Goal: Communication & Community: Answer question/provide support

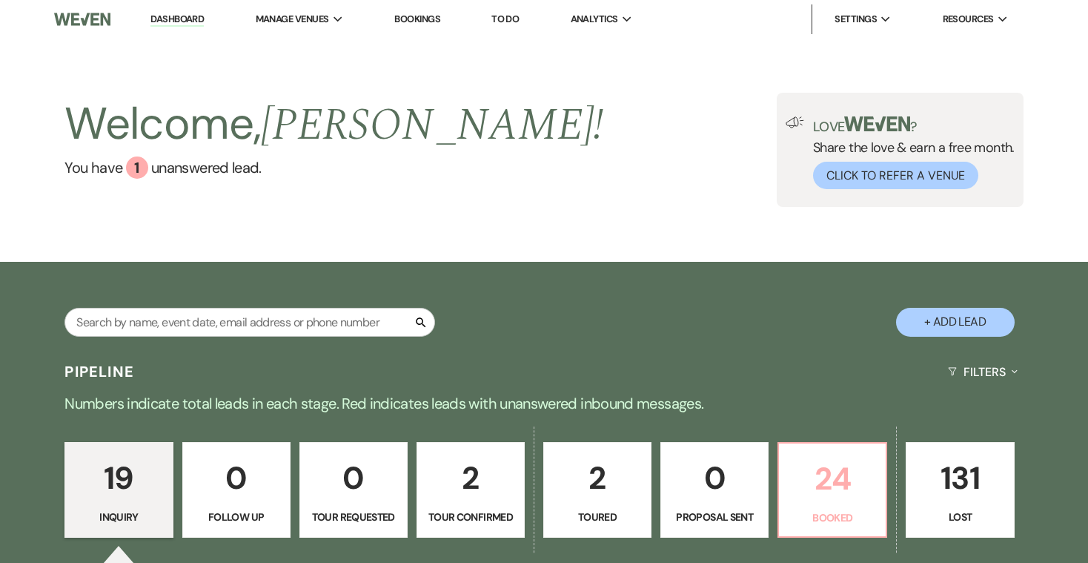
click at [835, 487] on p "24" at bounding box center [832, 479] width 89 height 50
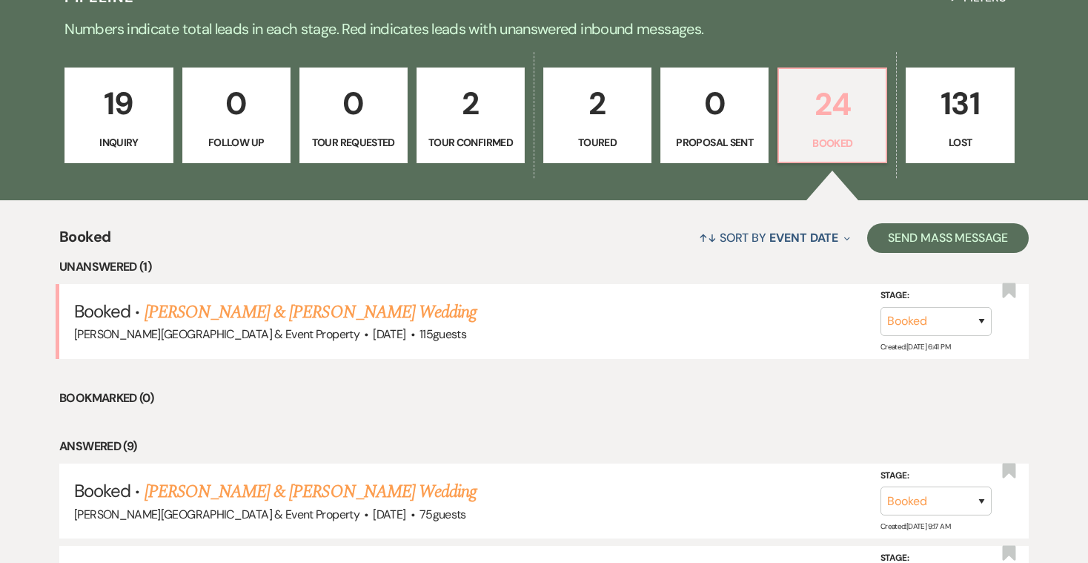
scroll to position [383, 0]
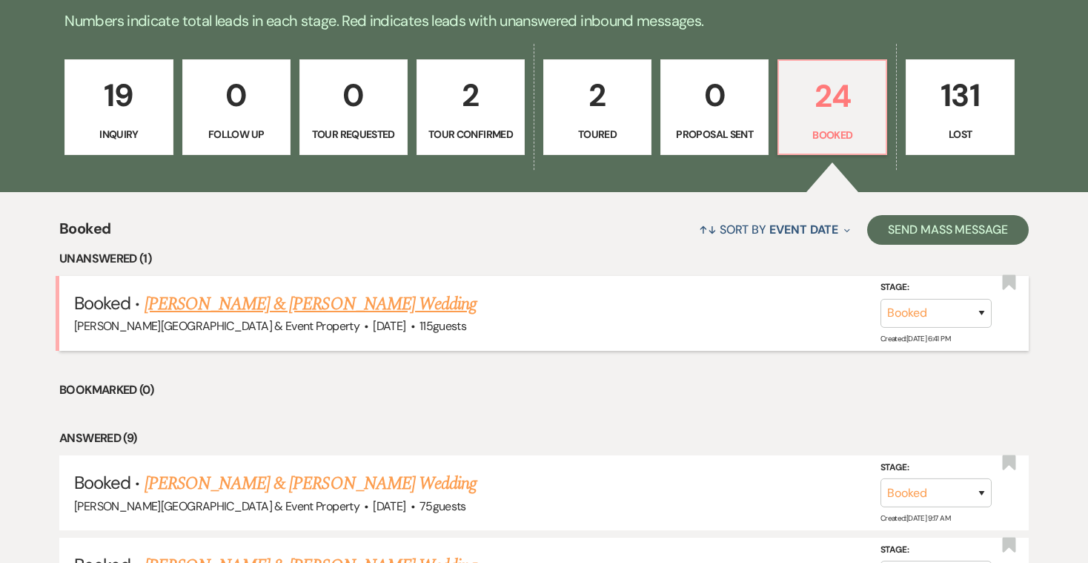
click at [422, 309] on link "[PERSON_NAME] & [PERSON_NAME] Wedding" at bounding box center [311, 304] width 332 height 27
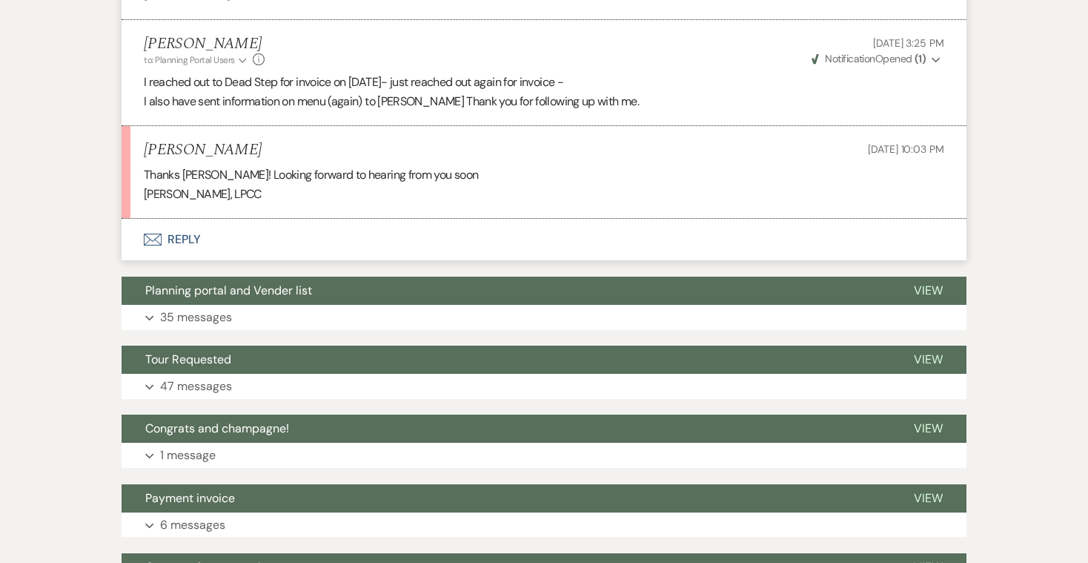
scroll to position [650, 0]
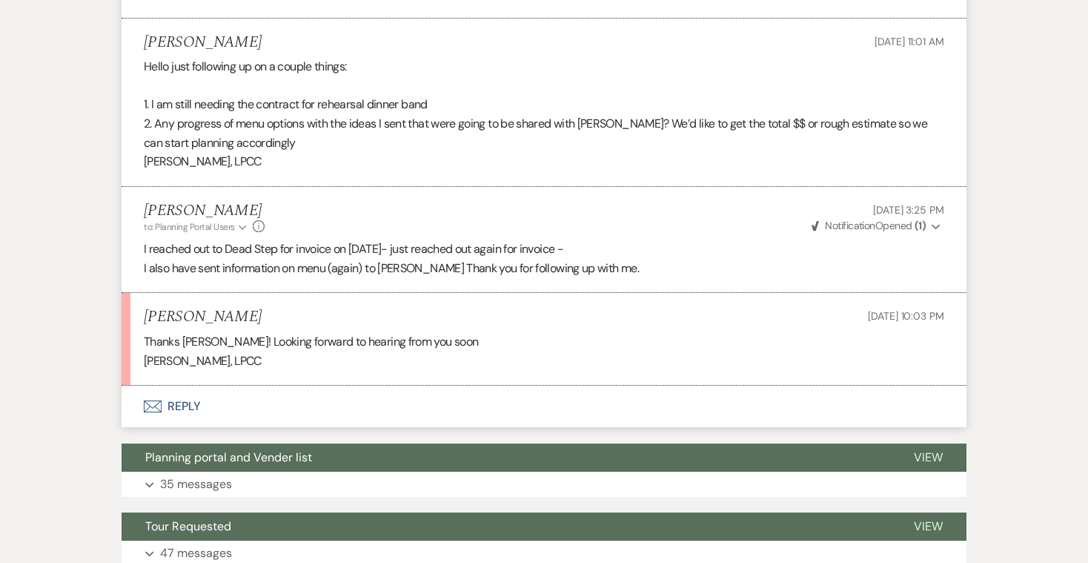
click at [191, 398] on button "Envelope Reply" at bounding box center [544, 407] width 845 height 42
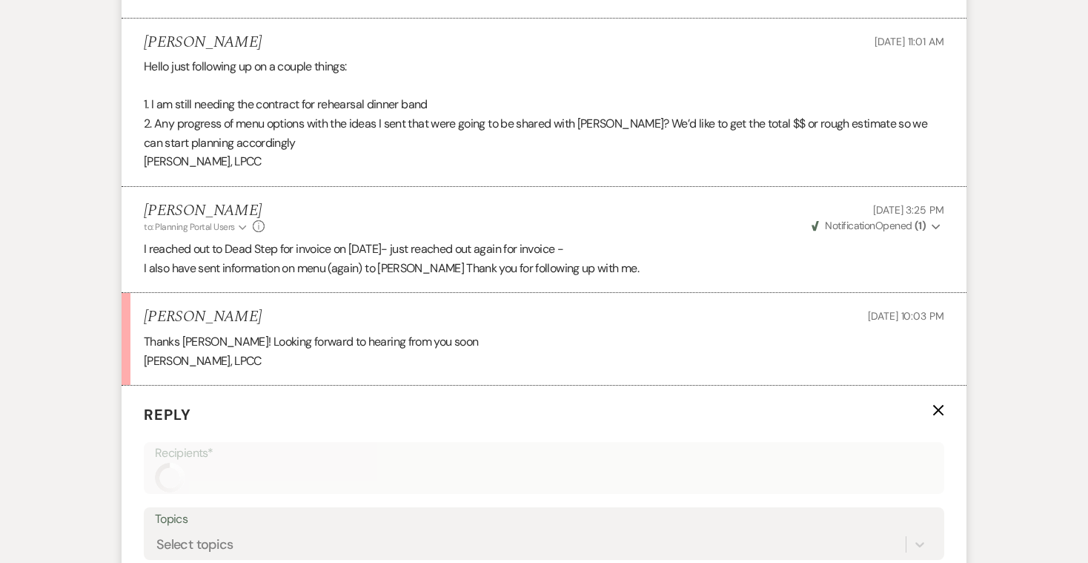
scroll to position [900, 0]
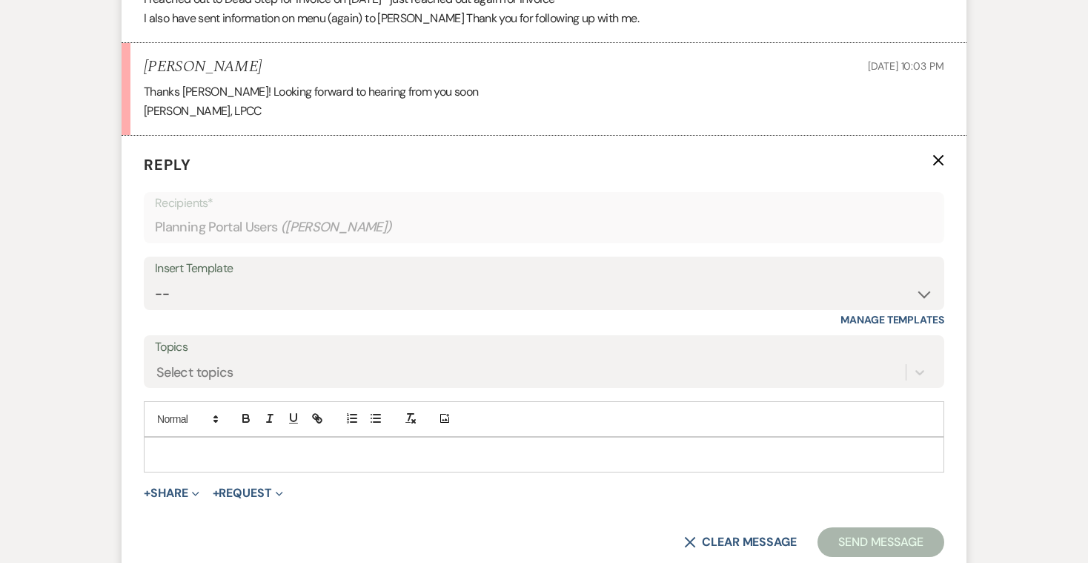
click at [178, 446] on p at bounding box center [544, 454] width 777 height 16
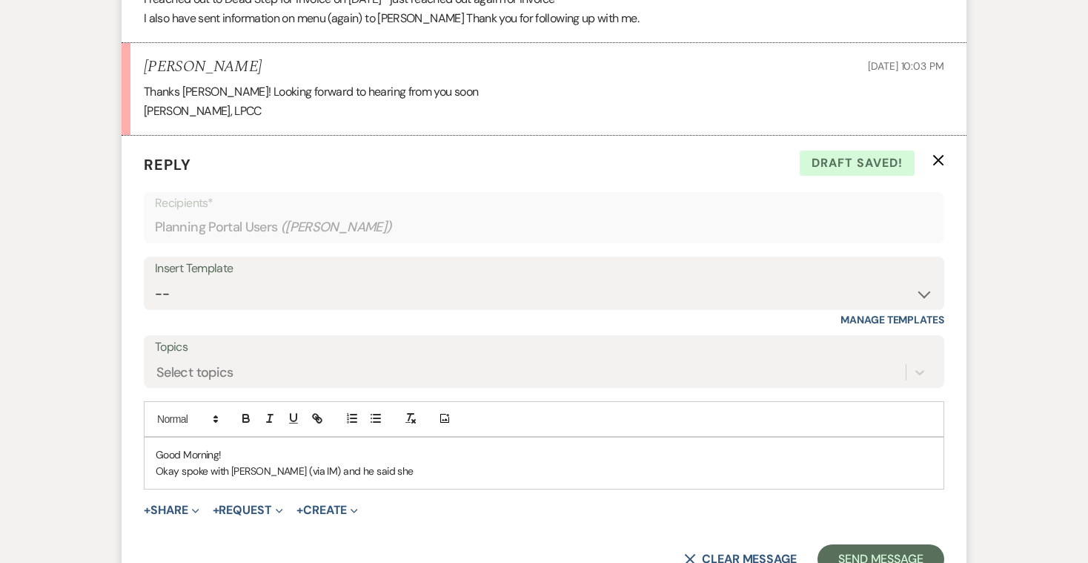
click at [177, 463] on p "Okay spoke with [PERSON_NAME] (via IM) and he said she" at bounding box center [544, 471] width 777 height 16
click at [347, 463] on p "Okay, spoke with [PERSON_NAME] (via IM) and he said she" at bounding box center [544, 471] width 777 height 16
click at [377, 466] on p "Okay, spoke with [PERSON_NAME] (via IM) and he said he" at bounding box center [544, 471] width 777 height 16
click at [426, 463] on p "Okay, spoke with [PERSON_NAME] (via IM) and he said he sent the invoice on 9/4.…" at bounding box center [544, 471] width 777 height 16
click at [584, 463] on p "Okay, spoke with [PERSON_NAME] (via IM) and he said he sent the invoice to both…" at bounding box center [544, 471] width 777 height 16
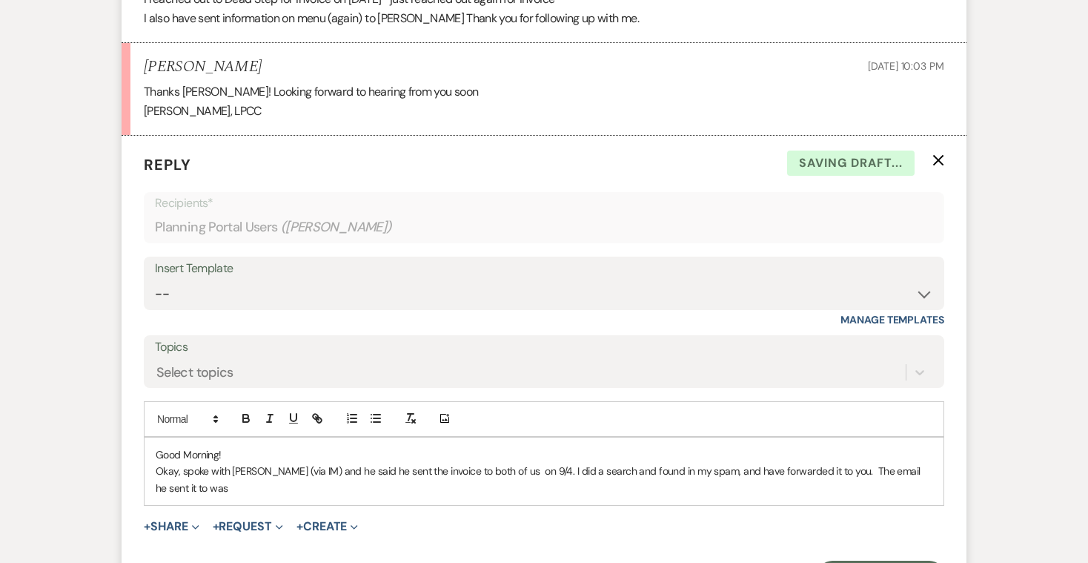
click at [921, 463] on p "Okay, spoke with [PERSON_NAME] (via IM) and he said he sent the invoice to both…" at bounding box center [544, 479] width 777 height 33
click at [207, 477] on p "Okay, spoke with [PERSON_NAME] (via IM) and he said he sent the invoice to both…" at bounding box center [544, 479] width 777 height 33
click at [261, 481] on span "[EMAIL_ADDRESS][DOMAIN_NAME]" at bounding box center [339, 487] width 157 height 13
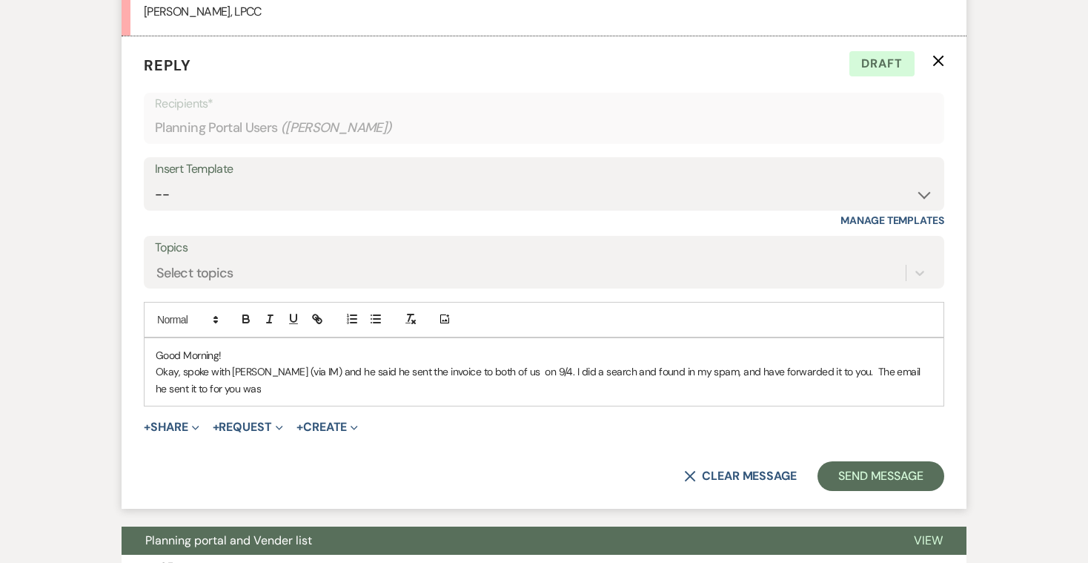
scroll to position [995, 0]
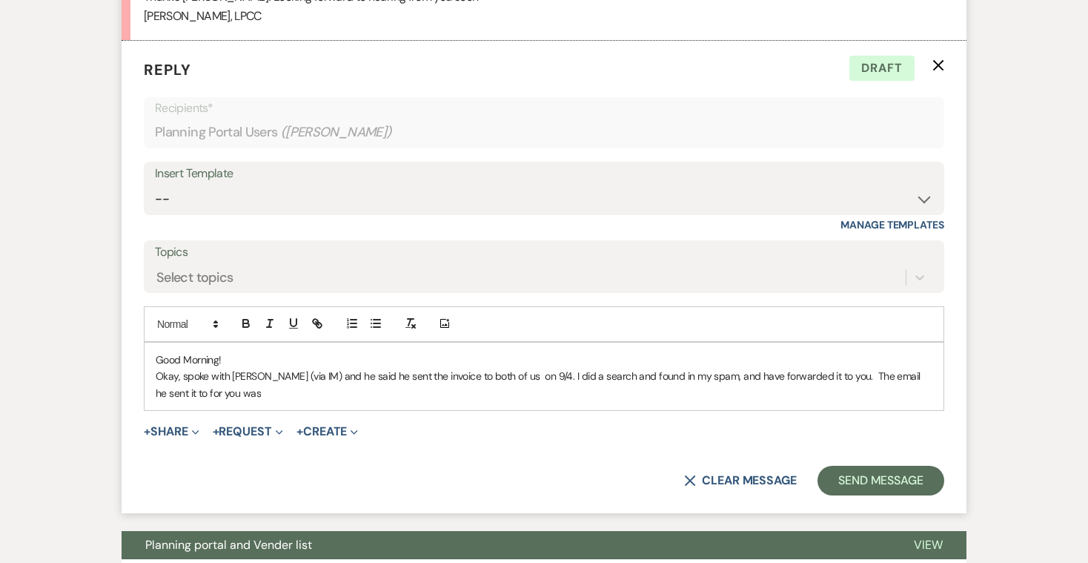
click at [261, 387] on span "[EMAIL_ADDRESS][DOMAIN_NAME]" at bounding box center [339, 392] width 157 height 13
click at [261, 386] on span "sros [EMAIL_ADDRESS][DOMAIN_NAME]" at bounding box center [350, 392] width 179 height 13
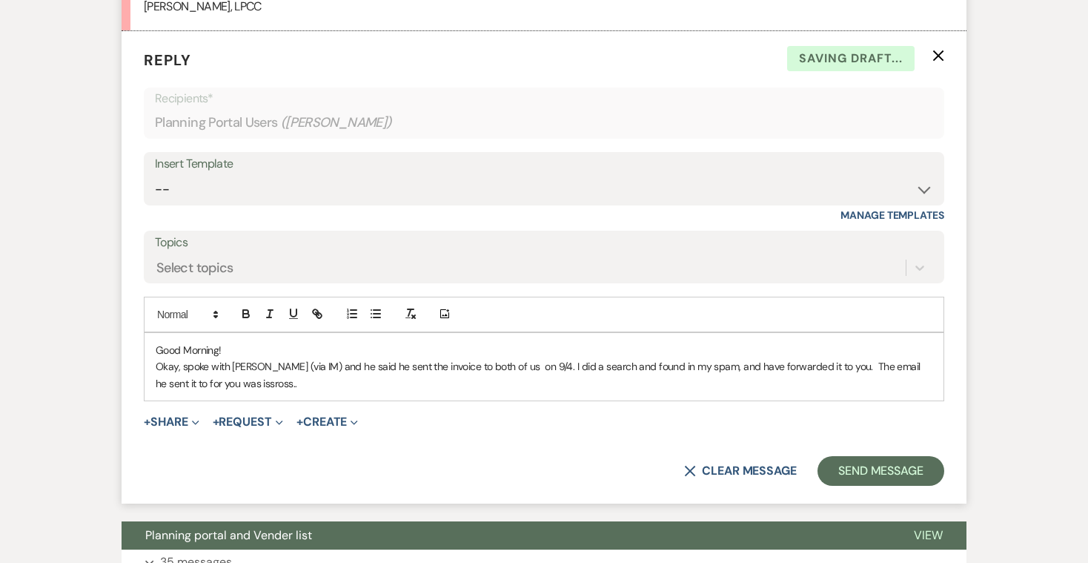
scroll to position [1006, 0]
